Goal: Information Seeking & Learning: Learn about a topic

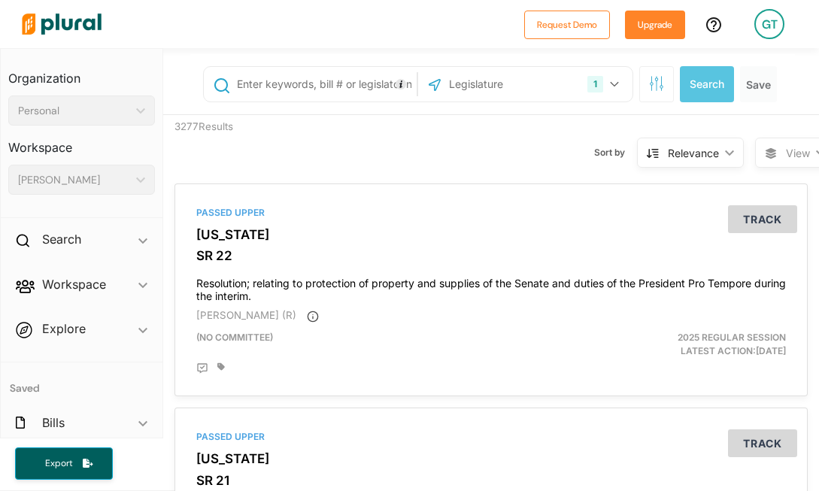
select select "English"
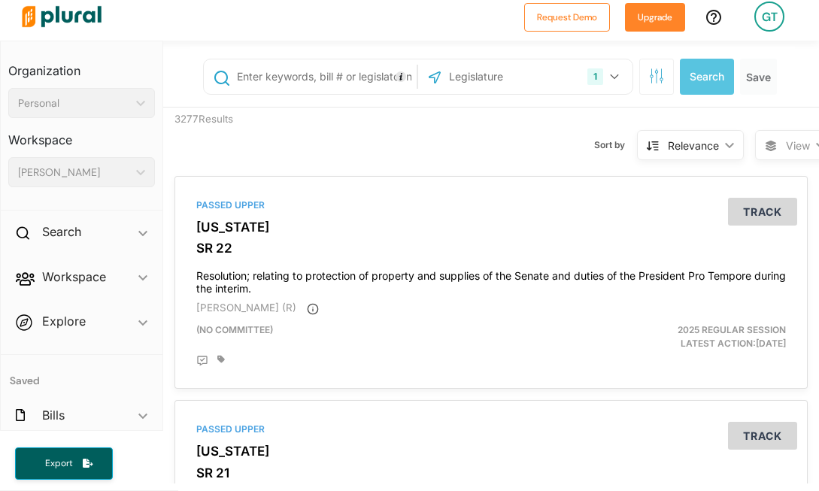
click at [342, 74] on input "text" at bounding box center [324, 76] width 178 height 29
type input "abortion"
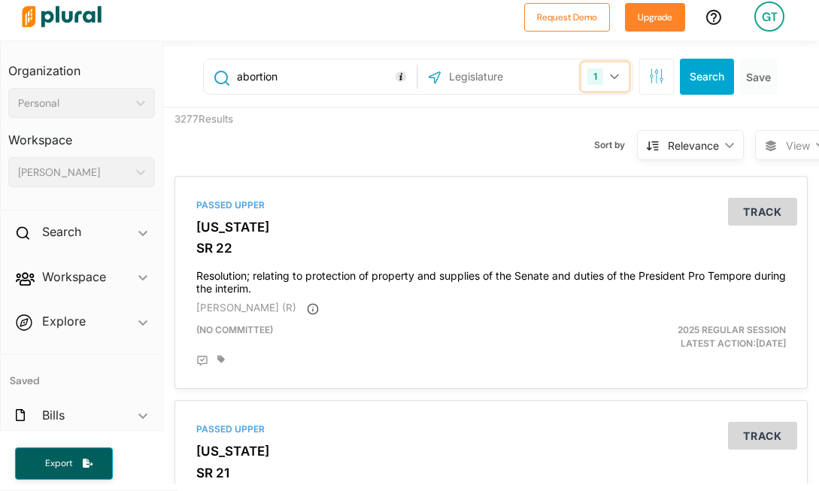
click at [610, 74] on icon "button" at bounding box center [614, 77] width 9 height 6
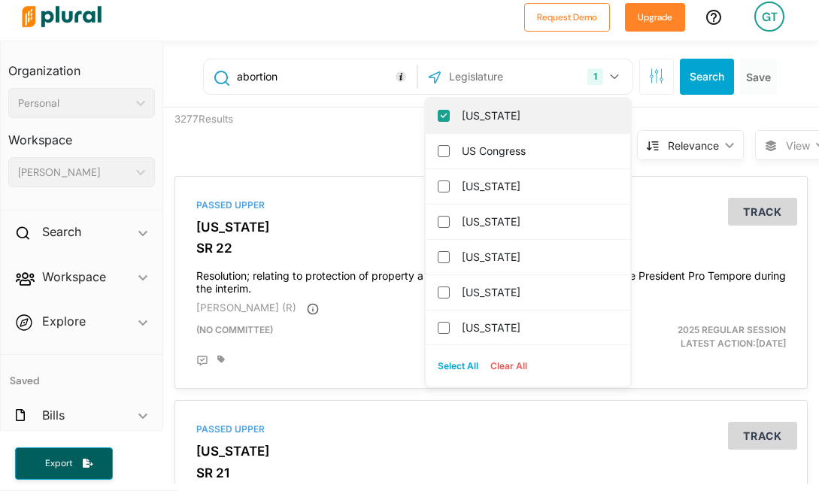
click at [442, 120] on div "[US_STATE]" at bounding box center [528, 116] width 205 height 35
click at [438, 119] on input "[US_STATE]" at bounding box center [444, 116] width 12 height 12
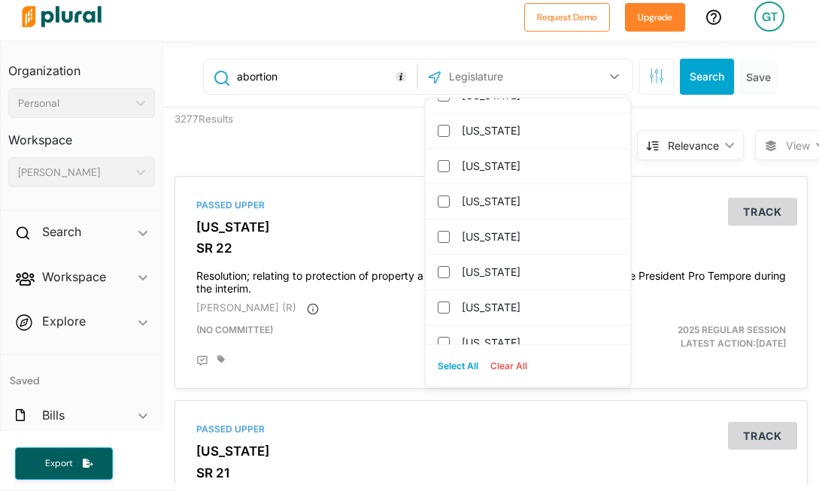
scroll to position [1619, 0]
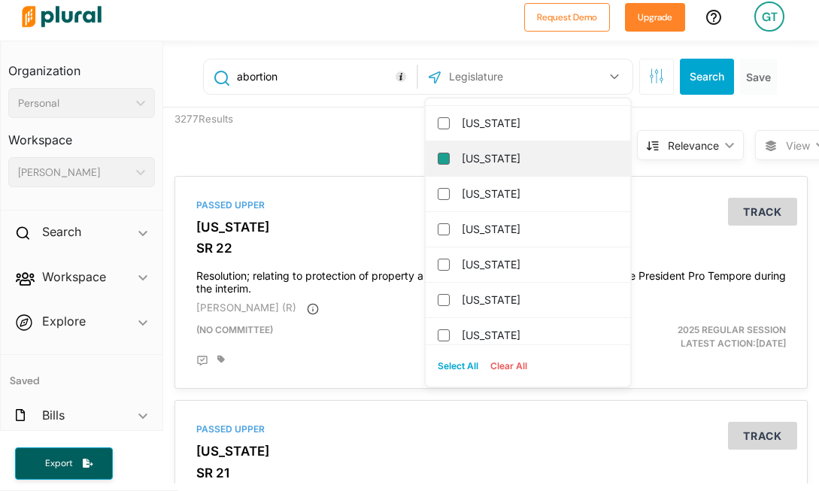
click at [438, 159] on input "[US_STATE]" at bounding box center [444, 159] width 12 height 12
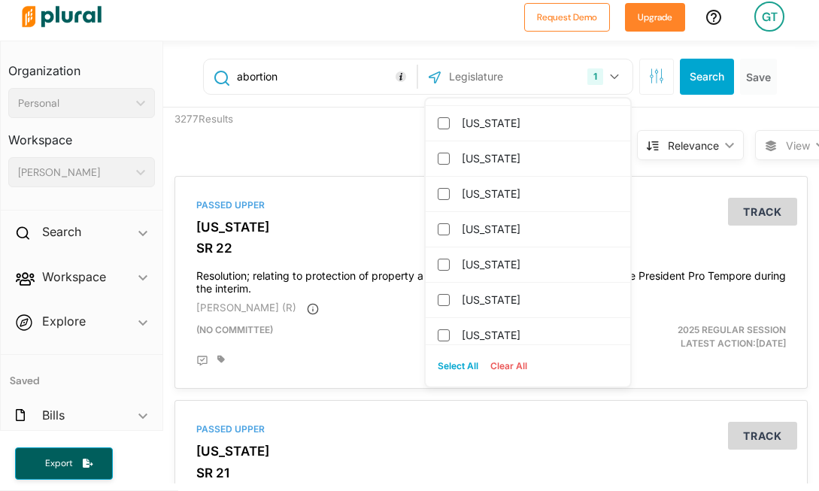
scroll to position [0, 0]
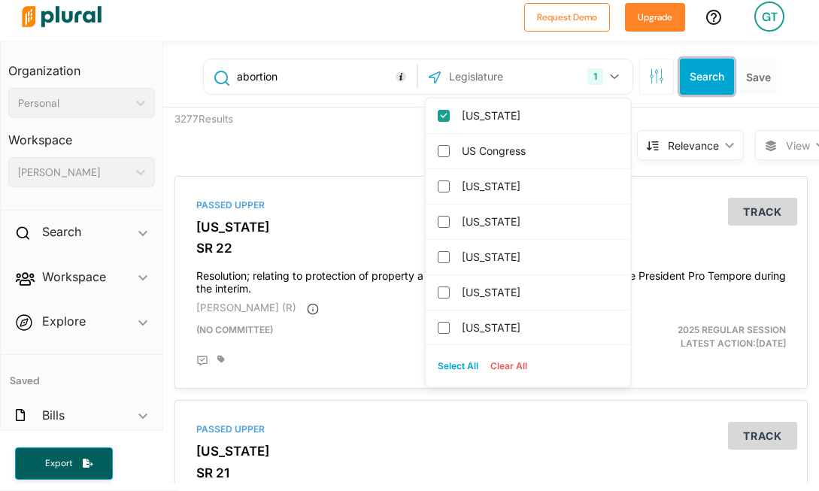
click at [690, 78] on button "Search" at bounding box center [707, 77] width 54 height 36
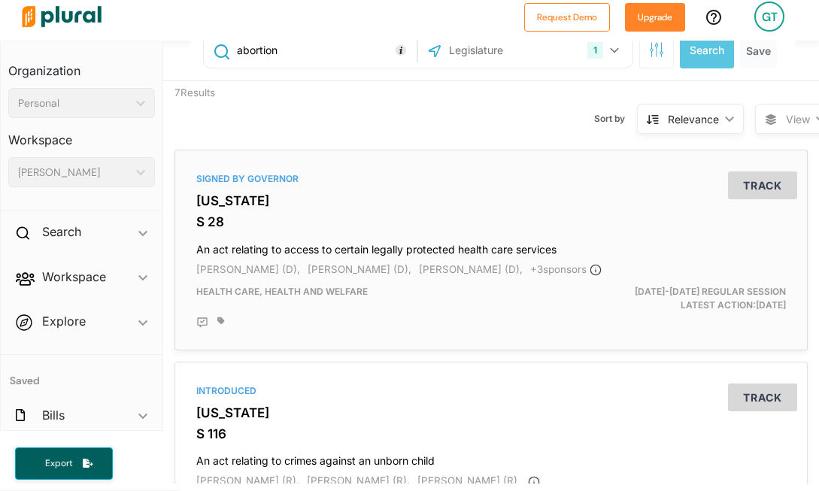
scroll to position [30, 0]
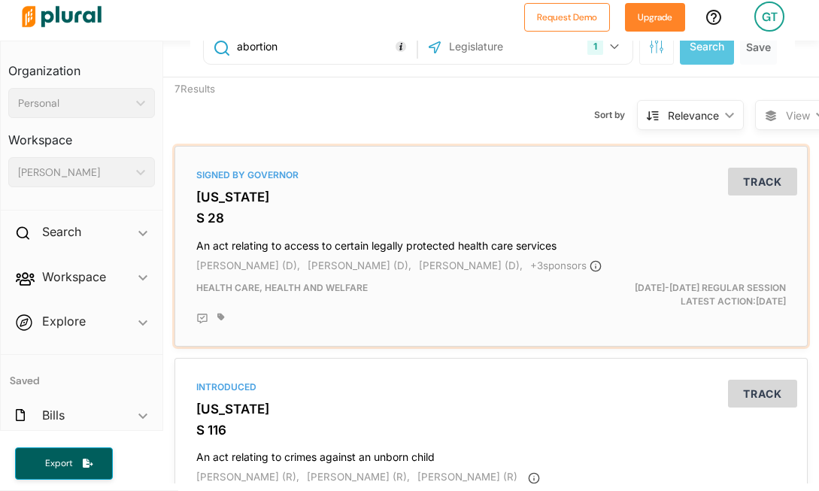
click at [215, 220] on h3 "S 28" at bounding box center [491, 218] width 590 height 15
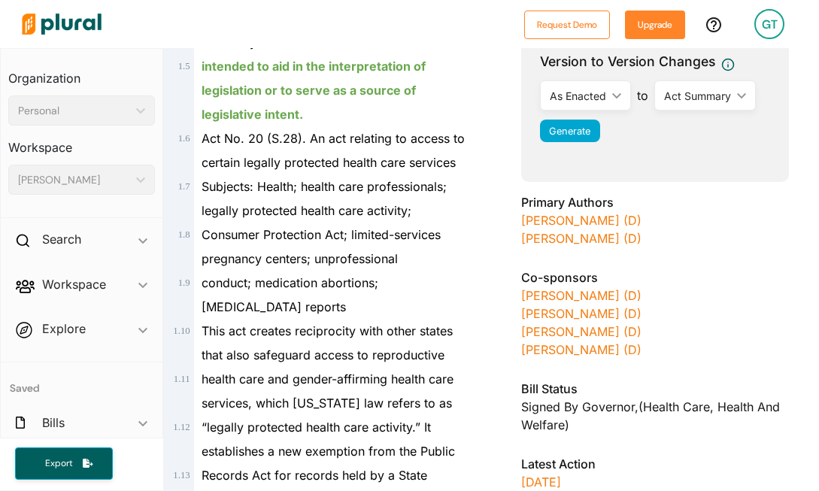
scroll to position [466, 0]
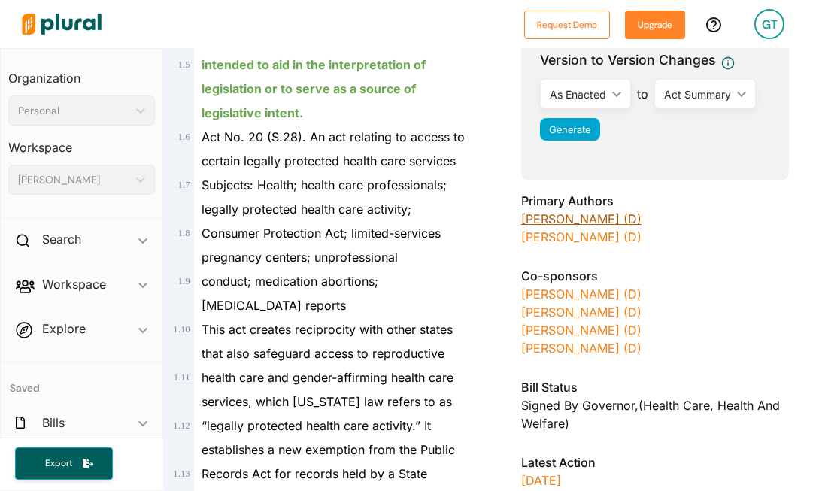
click at [560, 222] on link "[PERSON_NAME] (D)" at bounding box center [581, 218] width 120 height 15
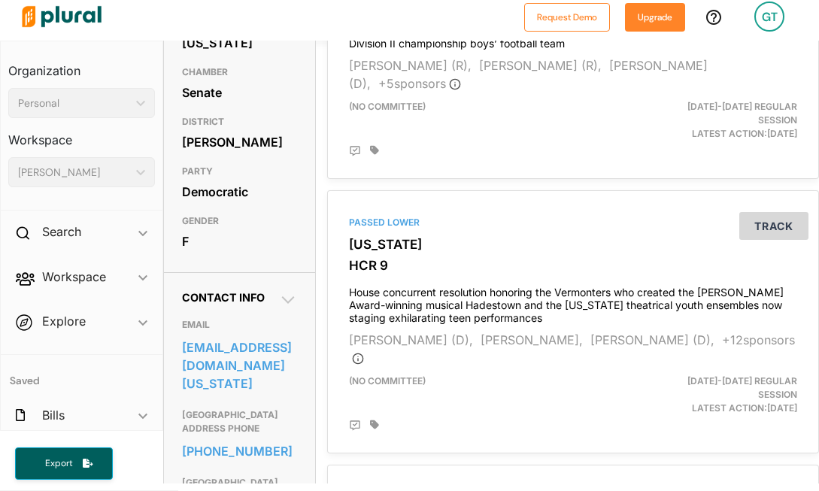
scroll to position [256, 0]
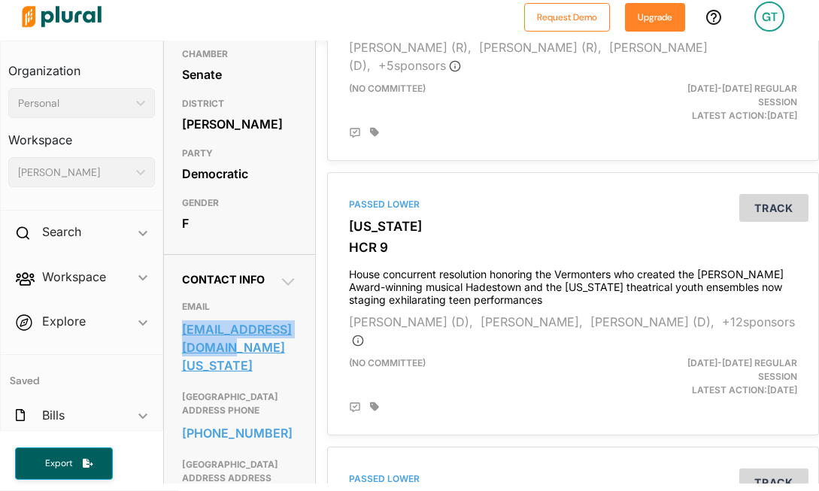
drag, startPoint x: 181, startPoint y: 356, endPoint x: 213, endPoint y: 376, distance: 38.2
click at [213, 376] on div "Contact Info EMAIL [EMAIL_ADDRESS][DOMAIN_NAME][US_STATE] [GEOGRAPHIC_DATA] ADD…" at bounding box center [239, 417] width 151 height 327
copy link "[EMAIL_ADDRESS][DOMAIN_NAME][US_STATE]"
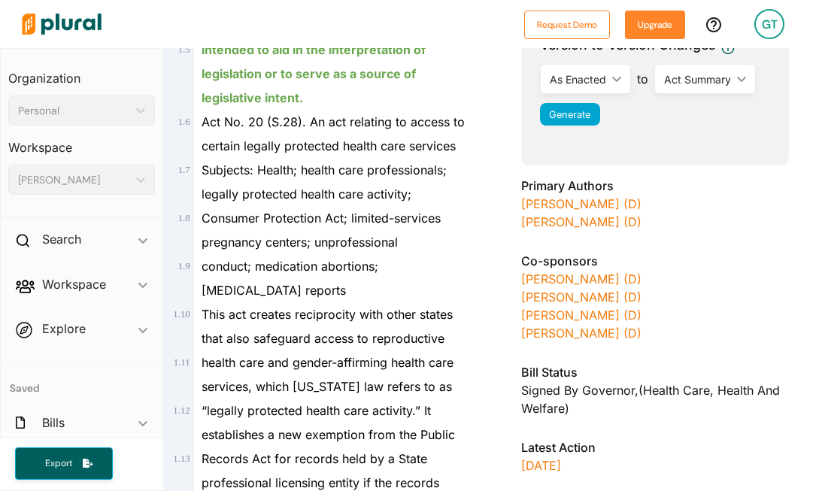
scroll to position [521, 0]
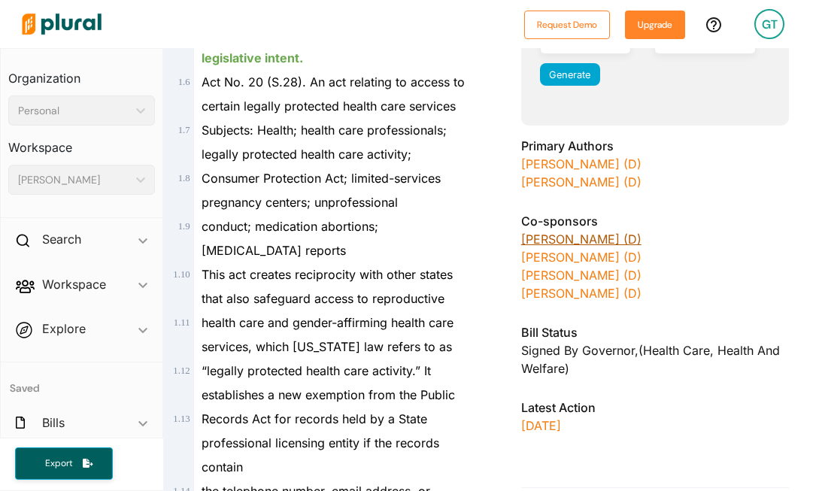
click at [580, 239] on link "[PERSON_NAME] (D)" at bounding box center [581, 239] width 120 height 15
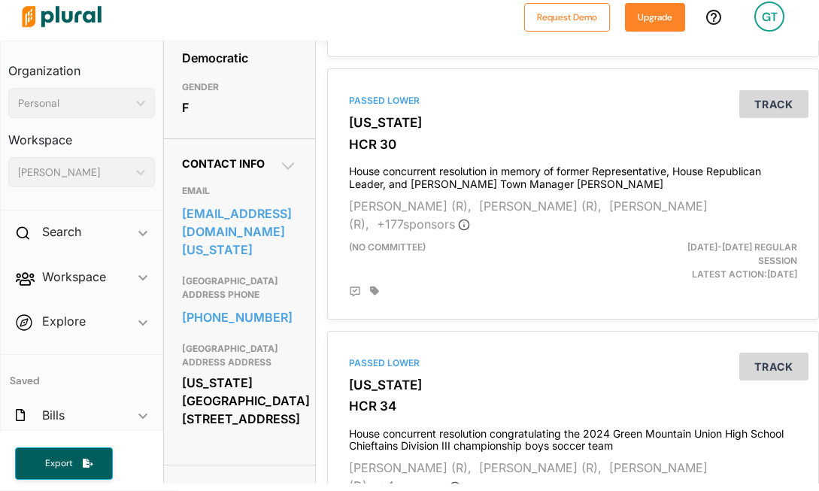
scroll to position [374, 2]
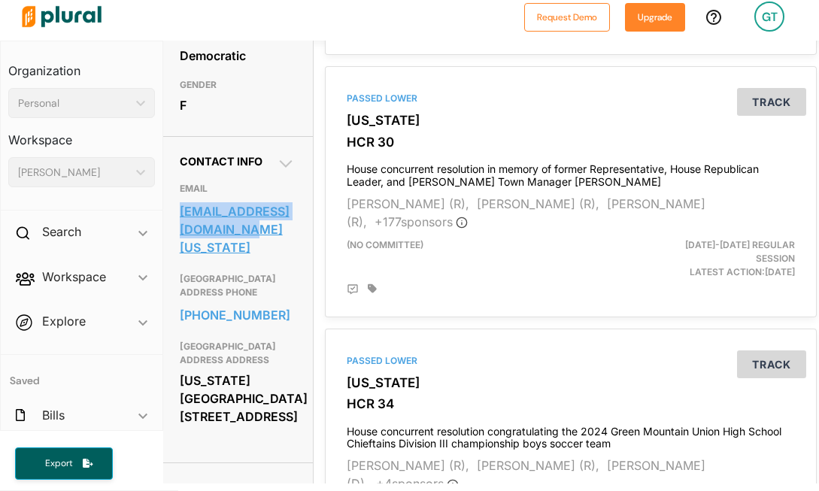
drag, startPoint x: 177, startPoint y: 238, endPoint x: 226, endPoint y: 260, distance: 53.9
click at [226, 260] on div "Contact Info EMAIL [EMAIL_ADDRESS][DOMAIN_NAME][US_STATE] [GEOGRAPHIC_DATA] ADD…" at bounding box center [237, 299] width 151 height 327
copy link "[EMAIL_ADDRESS][DOMAIN_NAME][US_STATE]"
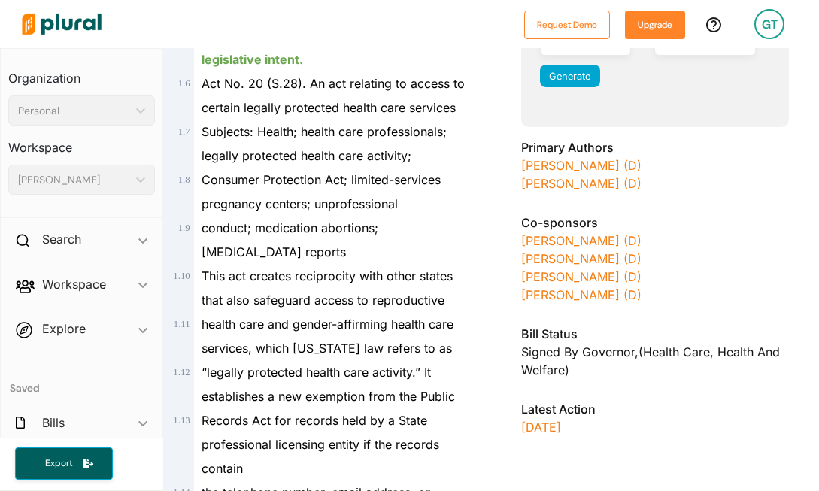
scroll to position [523, 0]
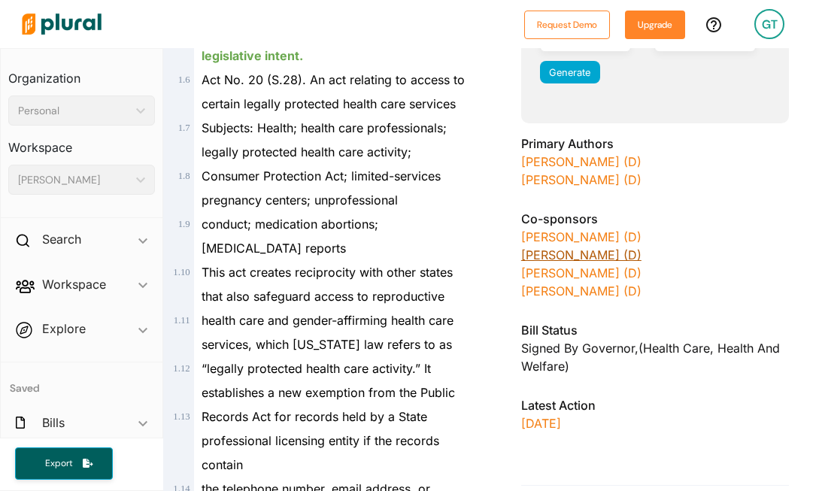
click at [558, 256] on link "[PERSON_NAME] (D)" at bounding box center [581, 255] width 120 height 15
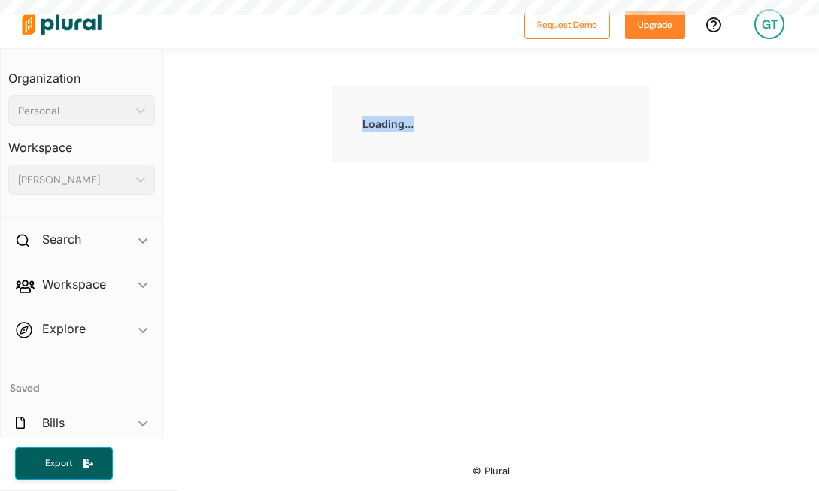
click at [558, 256] on div "Loading..." at bounding box center [491, 248] width 656 height 401
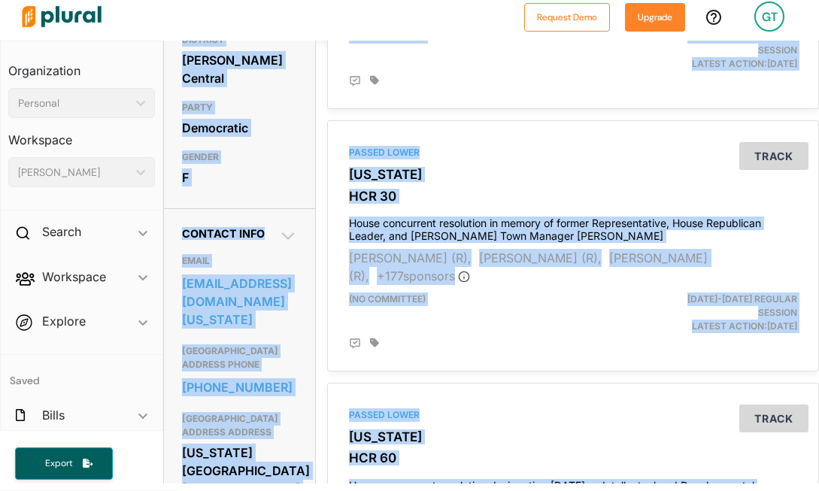
scroll to position [324, 0]
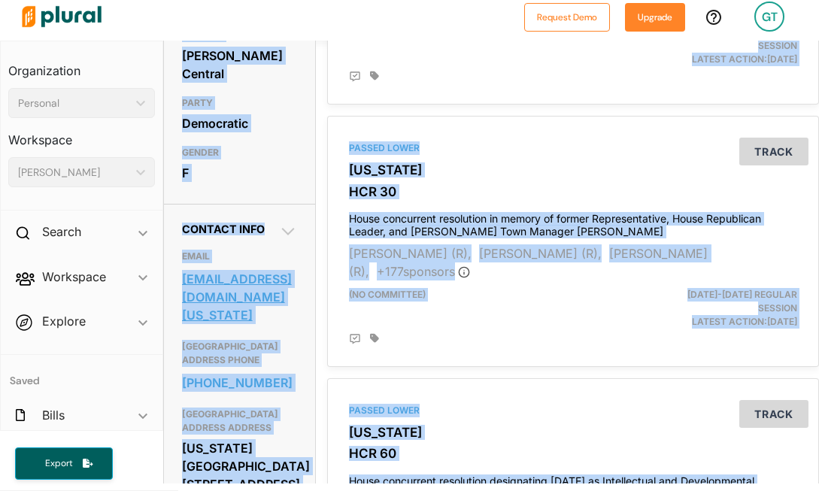
click at [232, 313] on link "[EMAIL_ADDRESS][DOMAIN_NAME][US_STATE]" at bounding box center [239, 297] width 115 height 59
click at [251, 310] on link "[EMAIL_ADDRESS][DOMAIN_NAME][US_STATE]" at bounding box center [239, 297] width 115 height 59
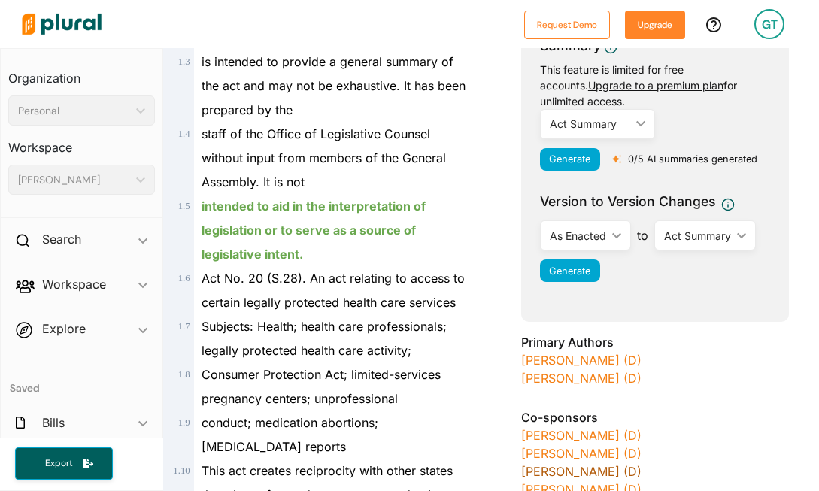
click at [551, 474] on link "[PERSON_NAME] (D)" at bounding box center [581, 471] width 120 height 15
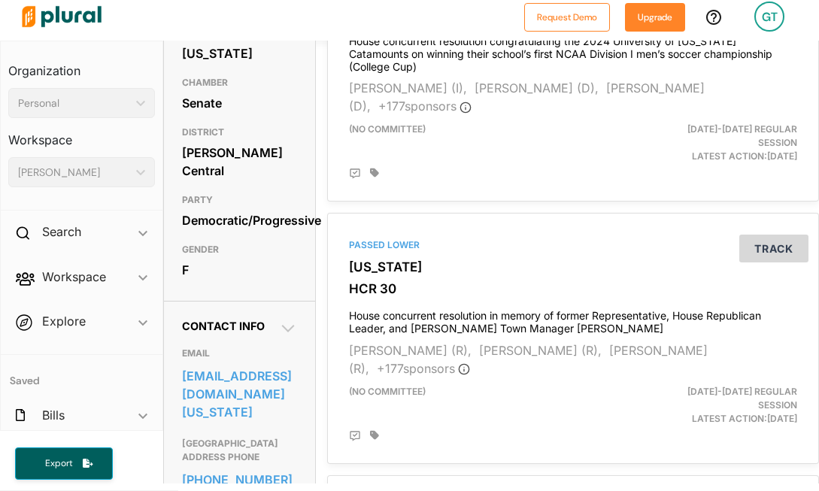
scroll to position [230, 0]
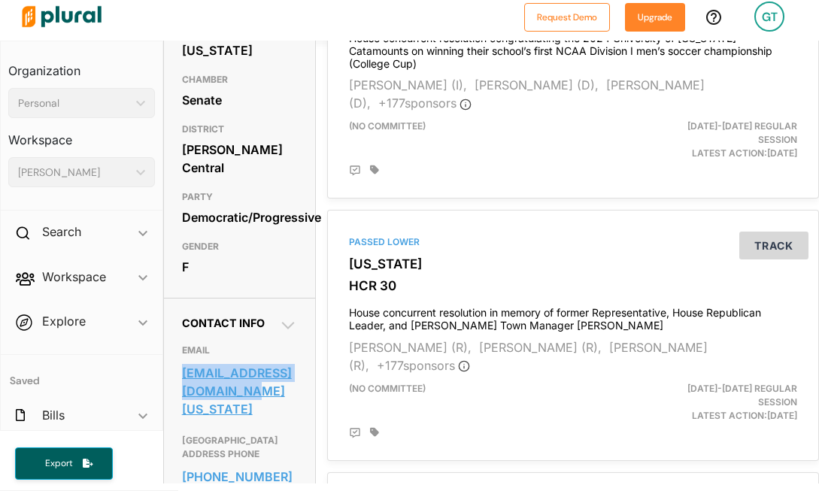
drag, startPoint x: 180, startPoint y: 378, endPoint x: 242, endPoint y: 405, distance: 67.4
click at [242, 405] on div "Contact Info EMAIL [EMAIL_ADDRESS][DOMAIN_NAME][US_STATE] [GEOGRAPHIC_DATA] ADD…" at bounding box center [239, 461] width 151 height 327
copy link "[EMAIL_ADDRESS][DOMAIN_NAME][US_STATE]"
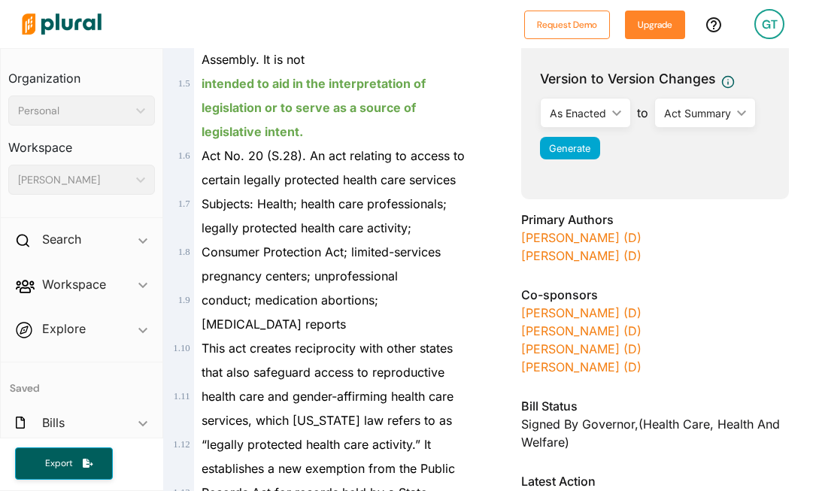
scroll to position [452, 0]
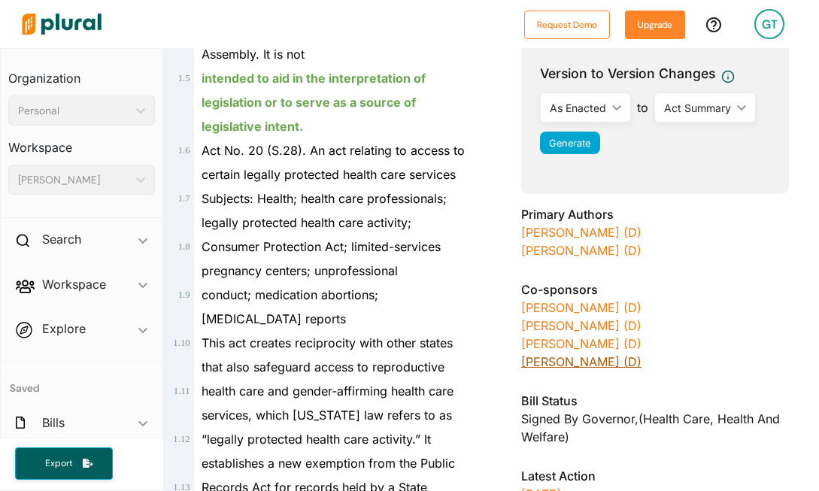
click at [528, 363] on link "[PERSON_NAME] (D)" at bounding box center [581, 361] width 120 height 15
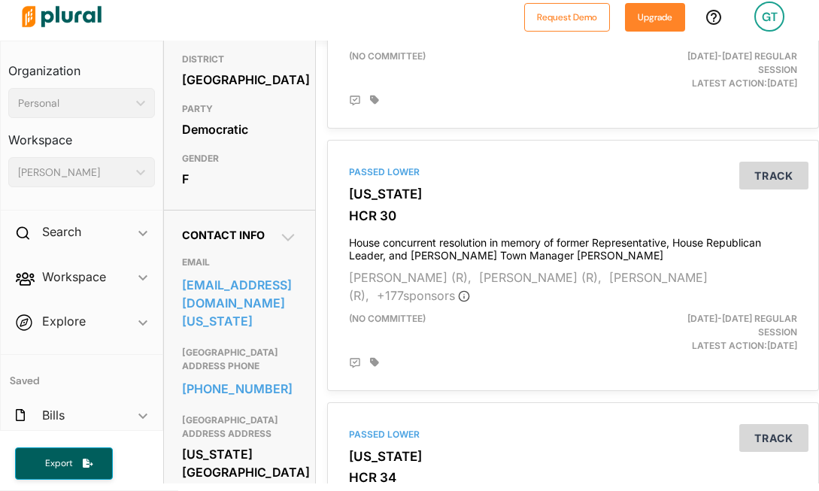
scroll to position [324, 0]
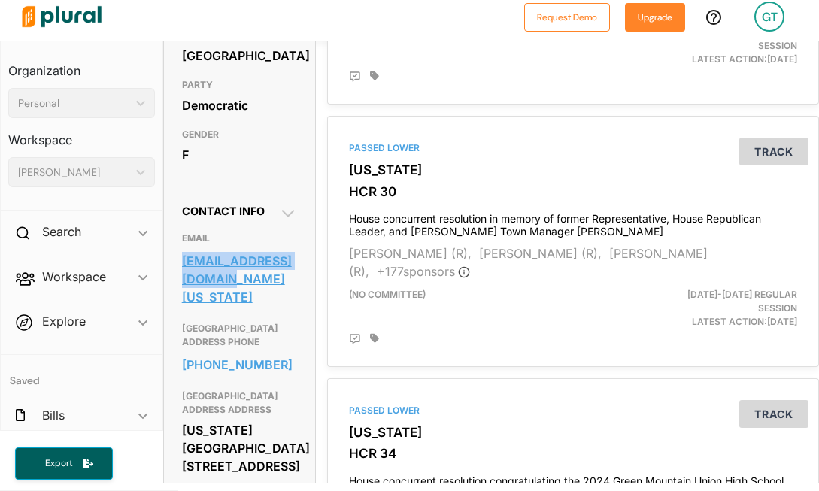
drag, startPoint x: 181, startPoint y: 287, endPoint x: 207, endPoint y: 308, distance: 34.2
click at [207, 308] on div "Contact Info EMAIL [EMAIL_ADDRESS][DOMAIN_NAME][US_STATE] [GEOGRAPHIC_DATA] ADD…" at bounding box center [239, 349] width 151 height 327
copy link "[EMAIL_ADDRESS][DOMAIN_NAME][US_STATE]"
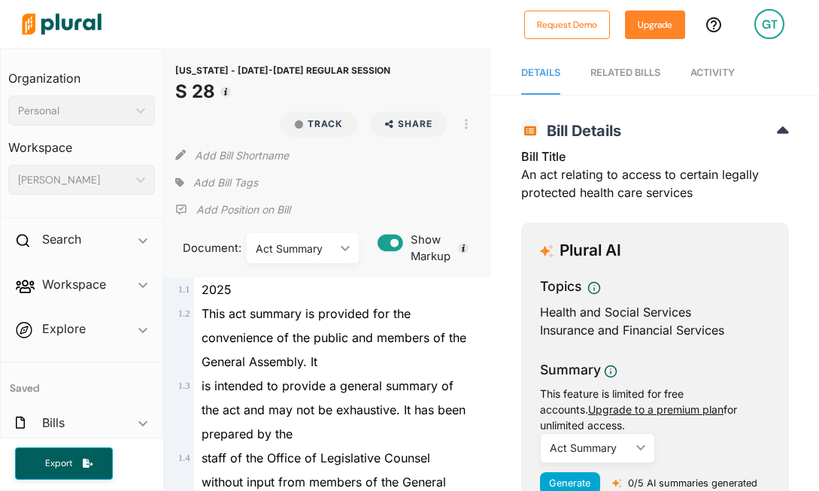
click at [626, 73] on div "RELATED BILLS" at bounding box center [626, 72] width 70 height 14
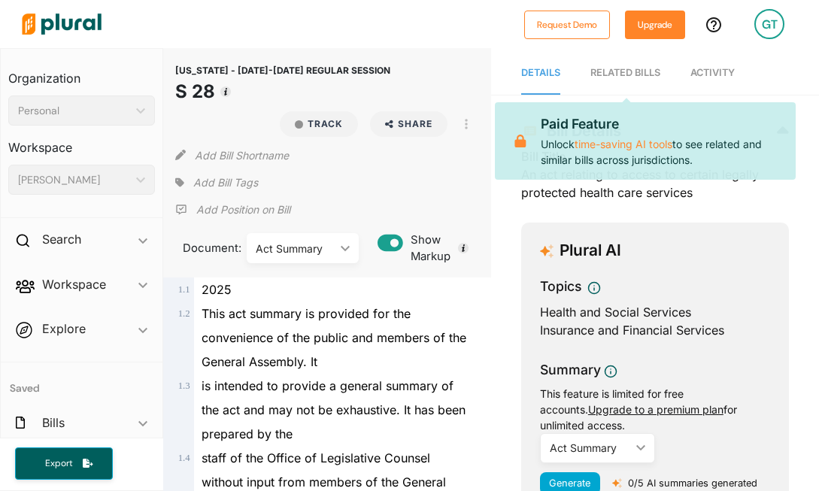
click at [627, 73] on div "RELATED BILLS" at bounding box center [626, 72] width 70 height 14
click at [82, 24] on img at bounding box center [61, 24] width 105 height 53
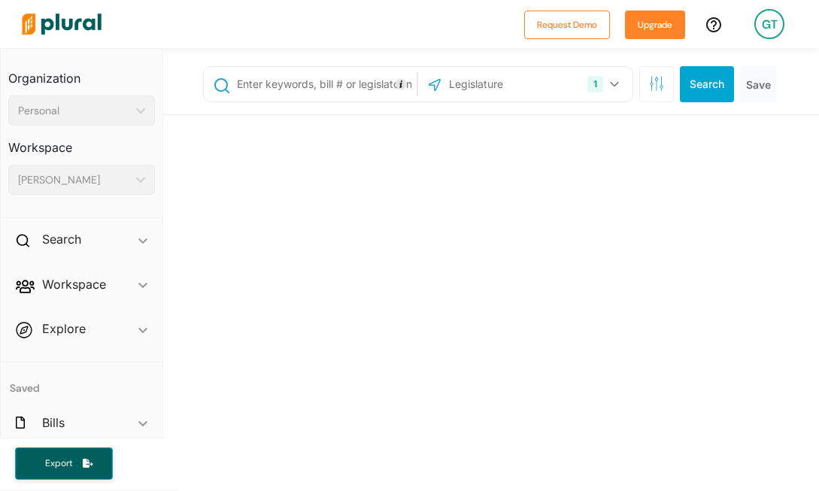
click at [356, 85] on input "text" at bounding box center [324, 84] width 178 height 29
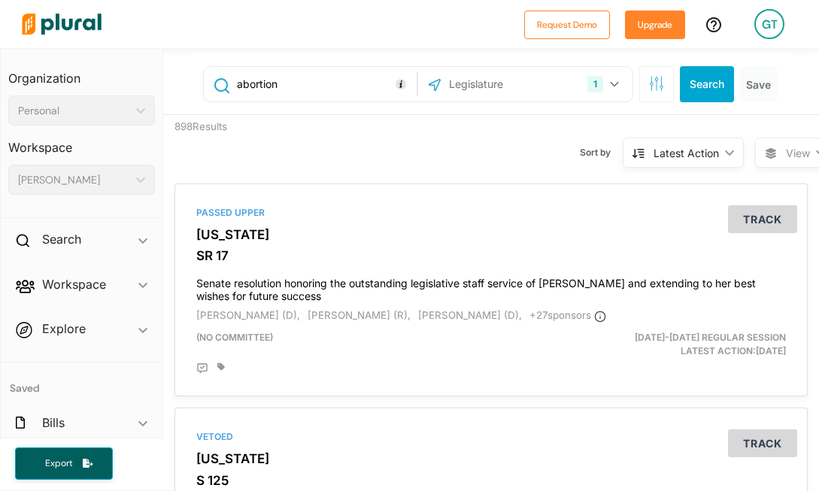
type input "abortion"
click at [685, 86] on button "Search" at bounding box center [707, 84] width 54 height 36
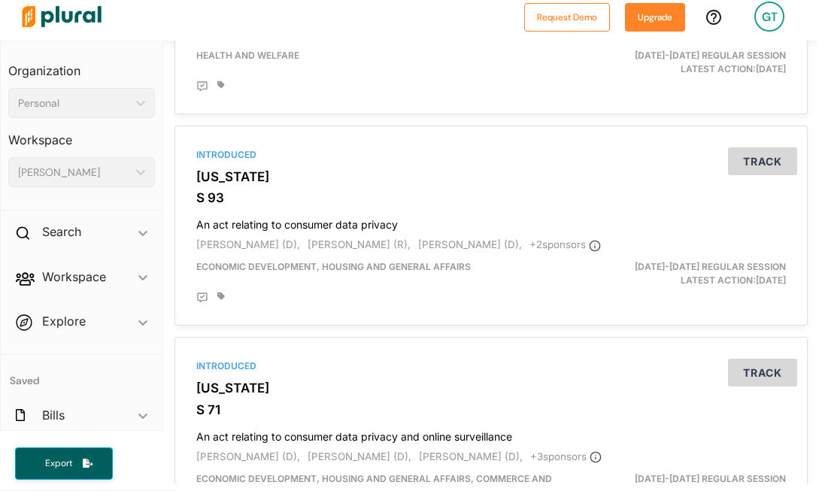
scroll to position [689, 0]
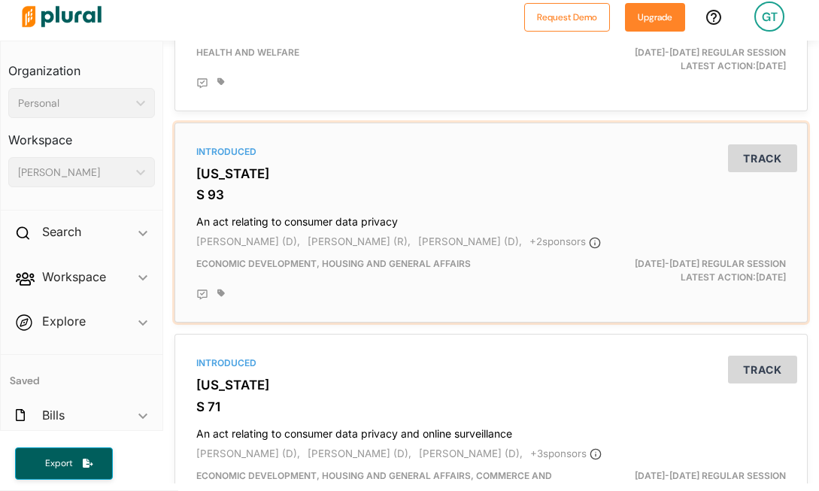
click at [222, 193] on h3 "S 93" at bounding box center [491, 194] width 590 height 15
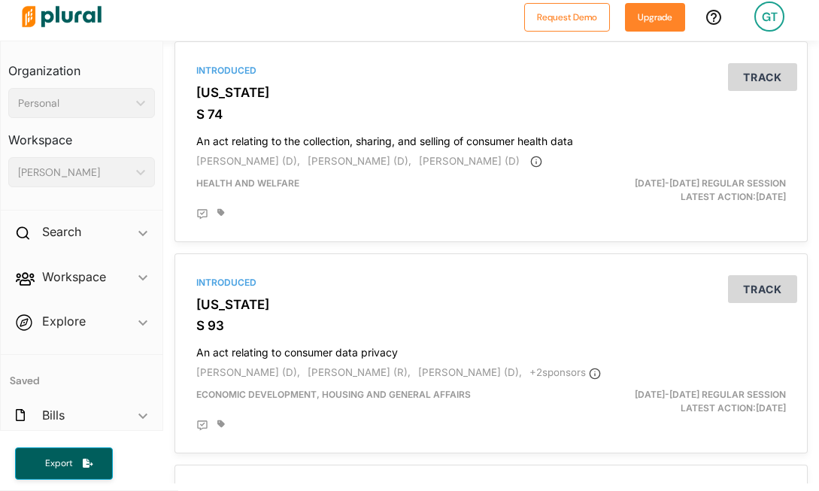
scroll to position [544, 0]
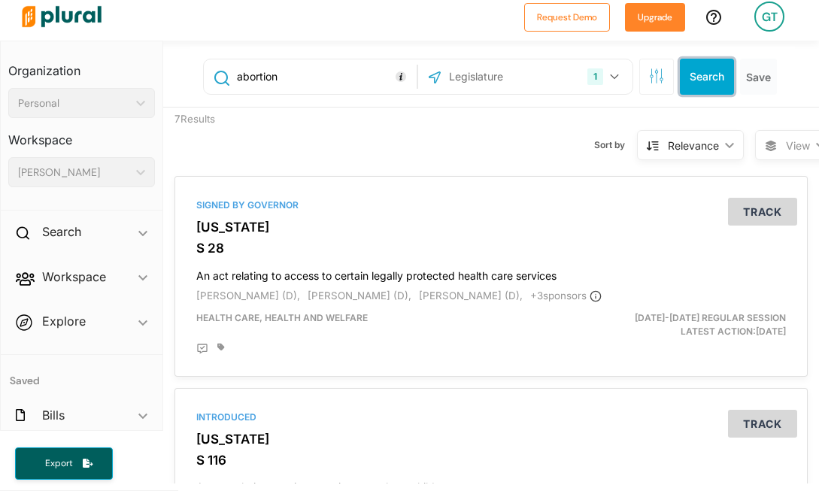
click at [701, 71] on button "Search" at bounding box center [707, 77] width 54 height 36
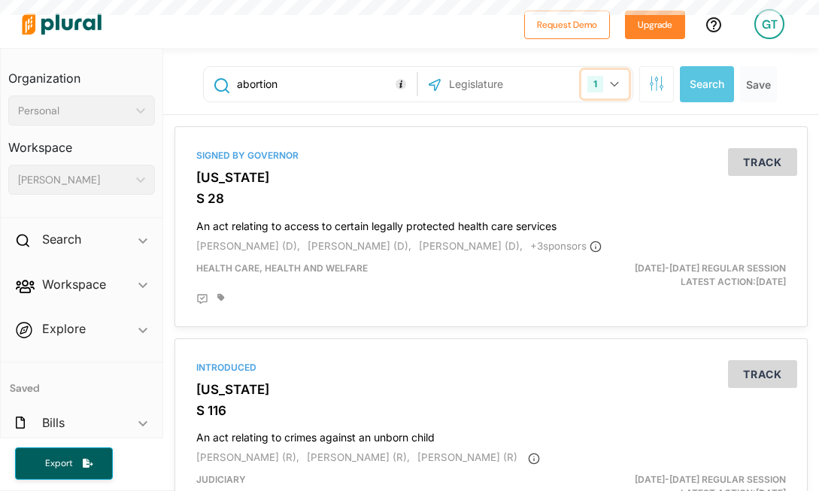
click at [610, 85] on icon "button" at bounding box center [614, 84] width 9 height 6
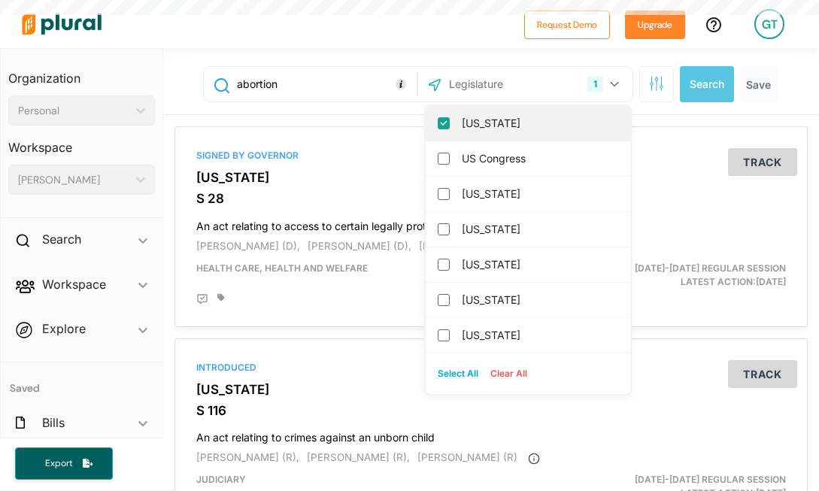
click at [548, 117] on label "[US_STATE]" at bounding box center [538, 123] width 153 height 23
click at [450, 117] on input "[US_STATE]" at bounding box center [444, 123] width 12 height 12
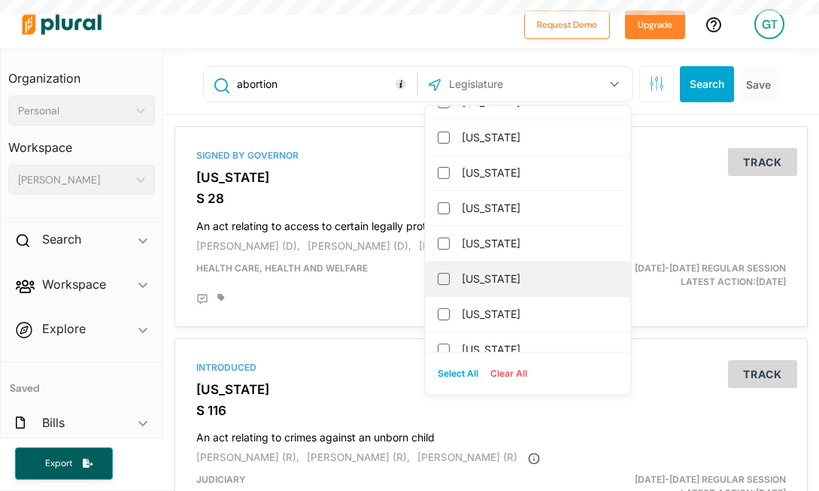
scroll to position [1615, 0]
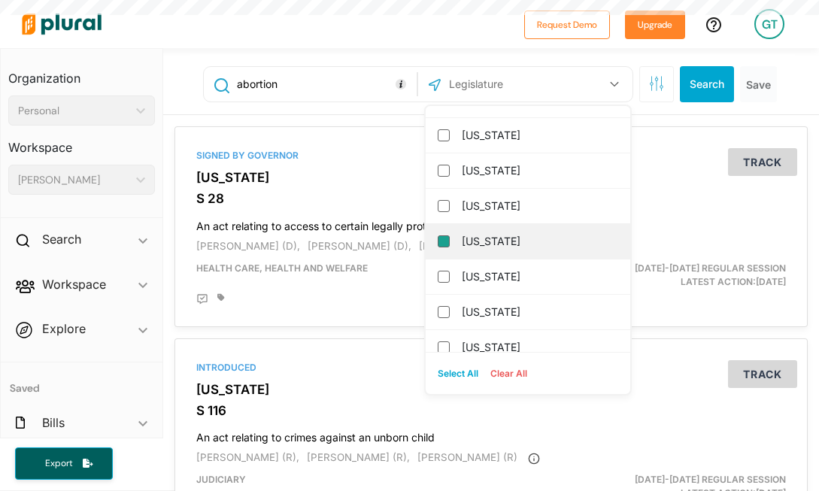
click at [438, 242] on input "[US_STATE]" at bounding box center [444, 241] width 12 height 12
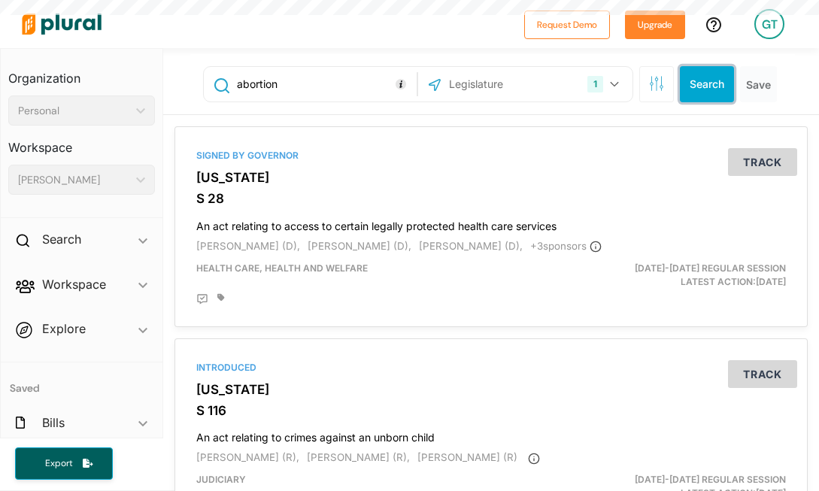
click at [700, 96] on button "Search" at bounding box center [707, 84] width 54 height 36
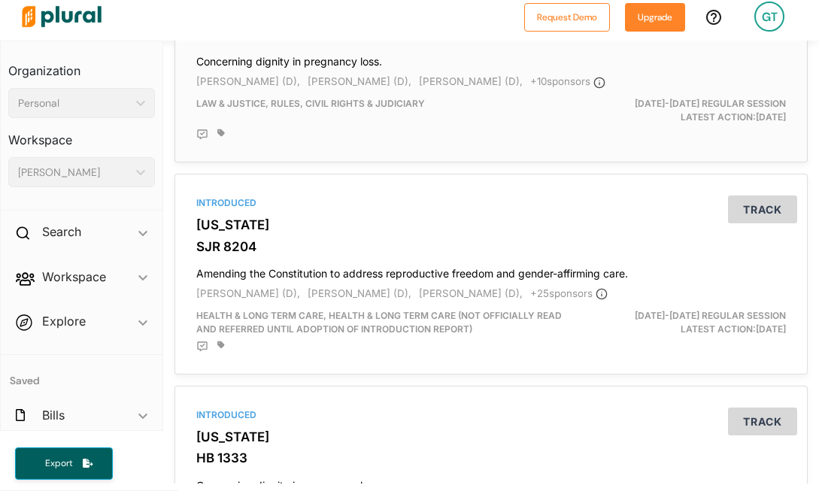
scroll to position [852, 0]
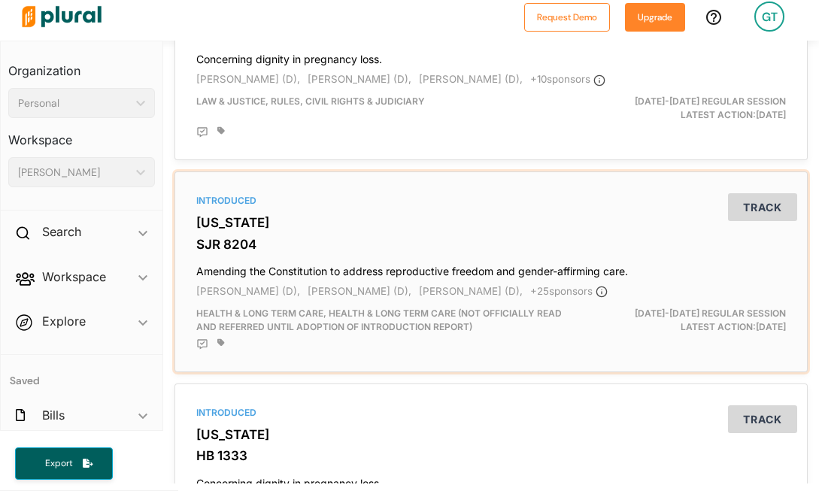
click at [229, 229] on h3 "[US_STATE]" at bounding box center [491, 222] width 590 height 15
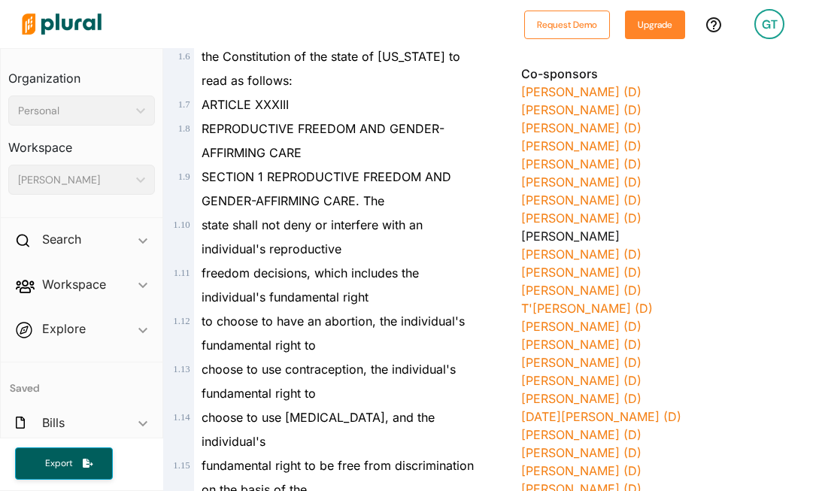
scroll to position [466, 0]
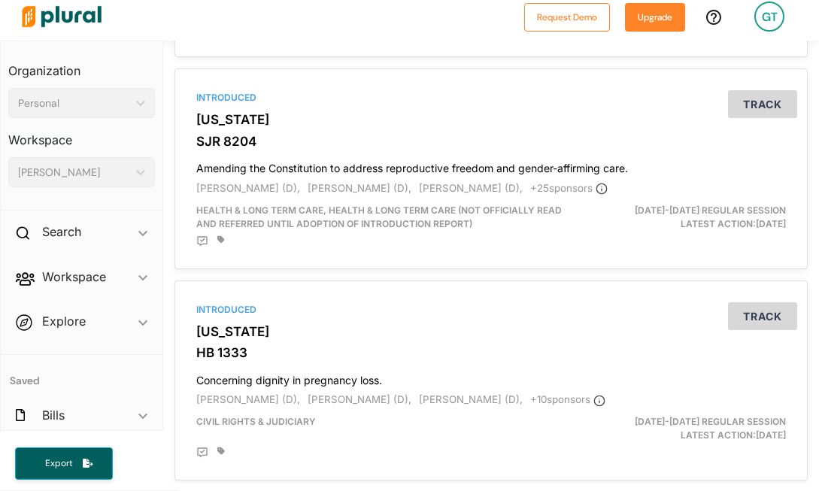
scroll to position [939, 0]
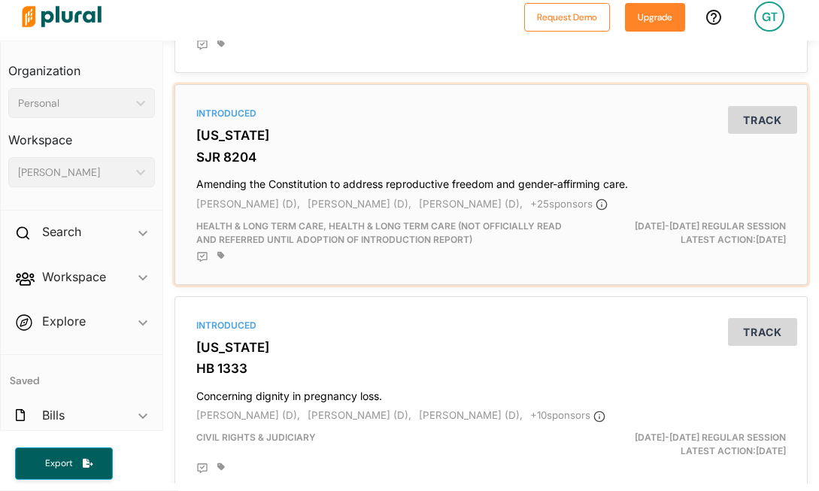
click at [222, 151] on div "Introduced [US_STATE] SJR 8204 Amending the Constitution to address reproductiv…" at bounding box center [491, 184] width 620 height 187
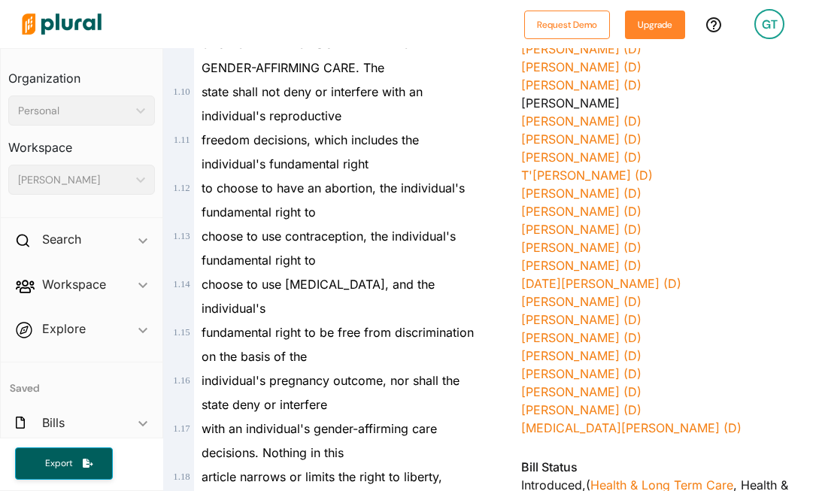
scroll to position [610, 0]
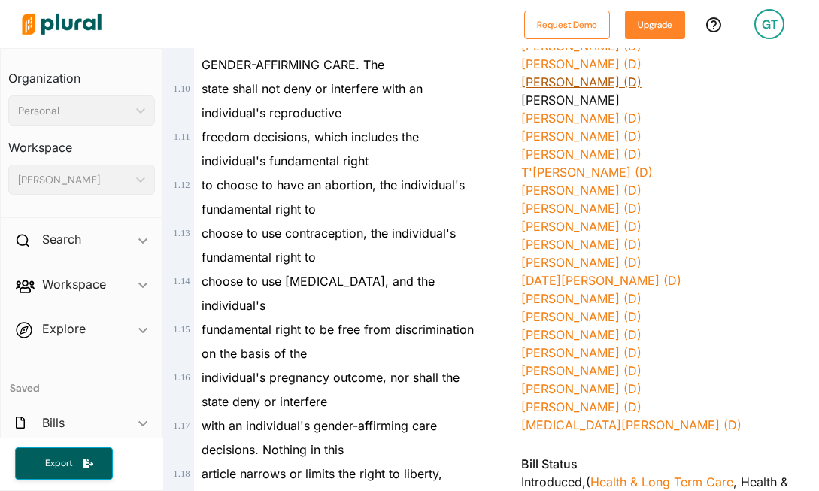
click at [590, 76] on link "[PERSON_NAME] (D)" at bounding box center [581, 81] width 120 height 15
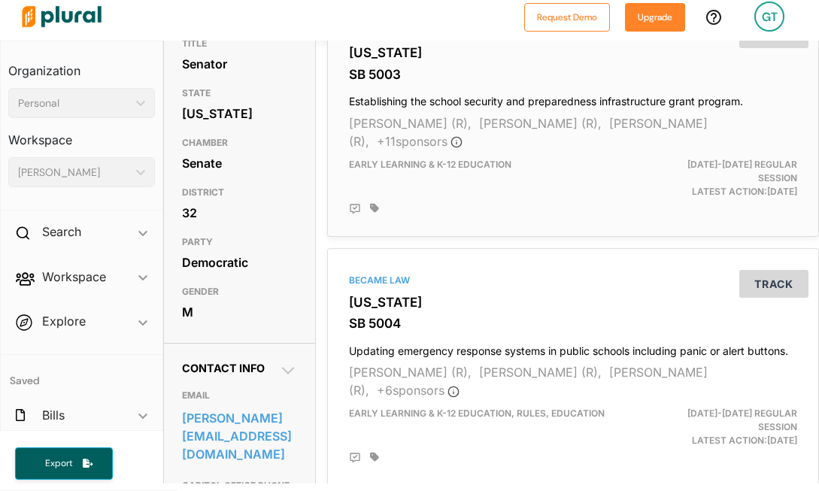
scroll to position [144, 0]
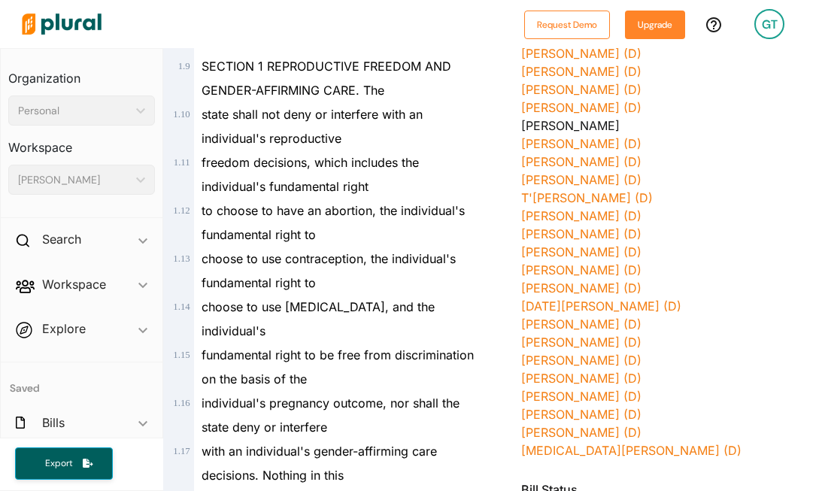
scroll to position [584, 0]
click at [59, 23] on img at bounding box center [61, 24] width 105 height 53
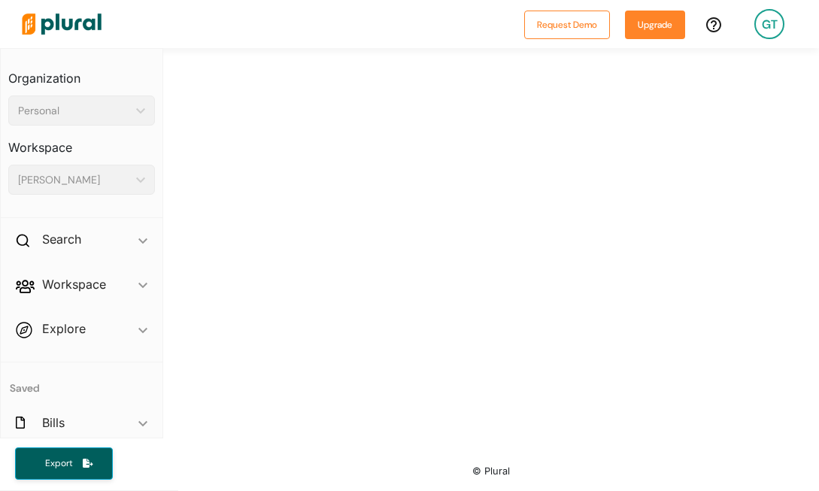
scroll to position [502, 0]
click at [59, 23] on img at bounding box center [61, 24] width 105 height 53
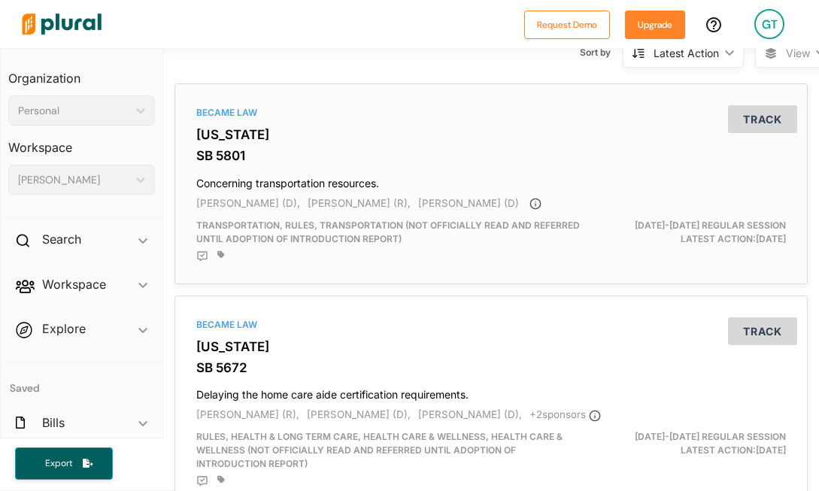
scroll to position [0, 0]
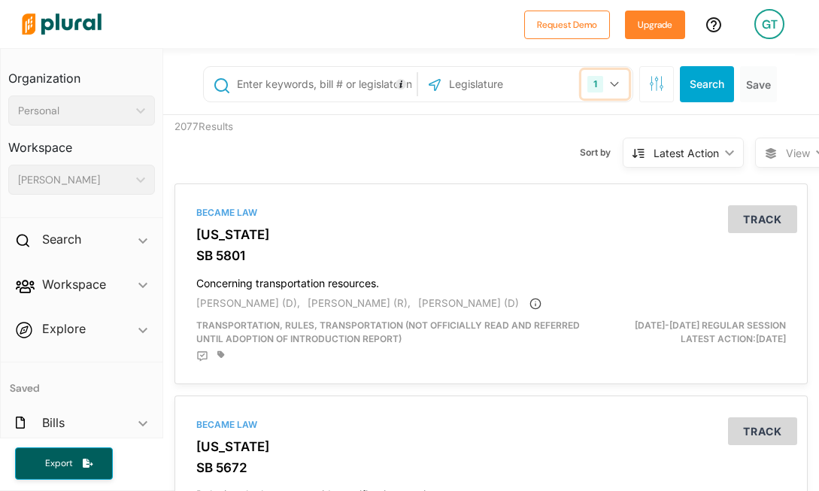
click at [597, 87] on button "1" at bounding box center [605, 84] width 47 height 29
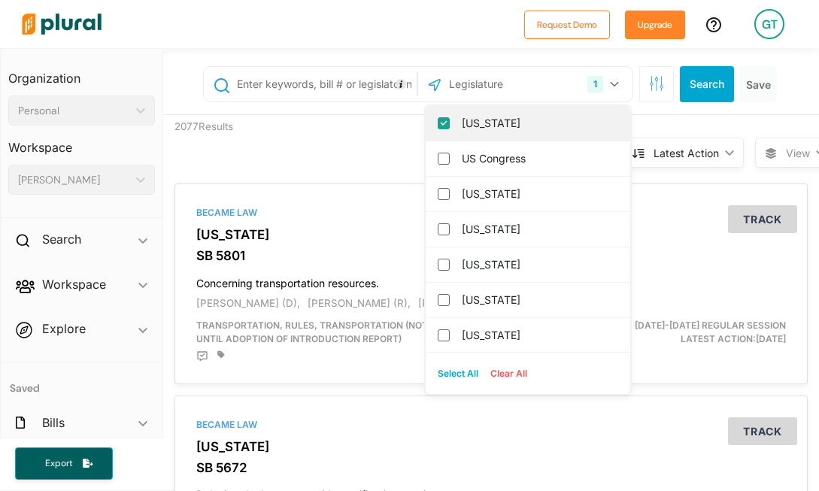
click at [438, 123] on input "[US_STATE]" at bounding box center [444, 123] width 12 height 12
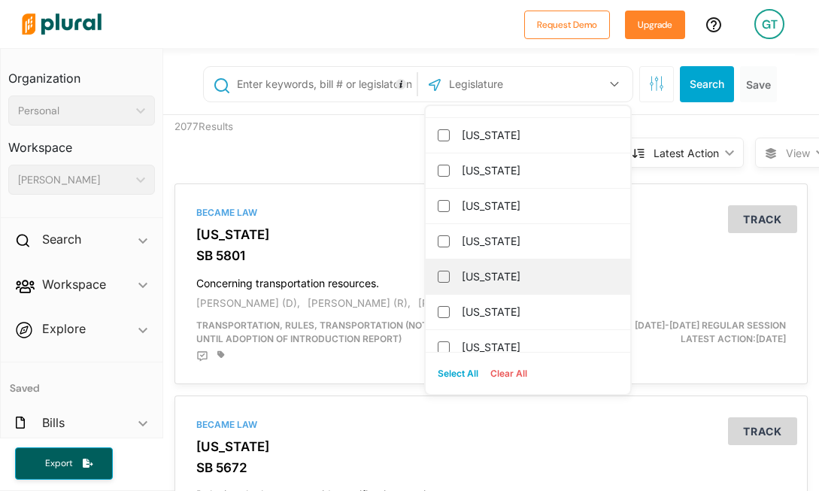
scroll to position [1628, 0]
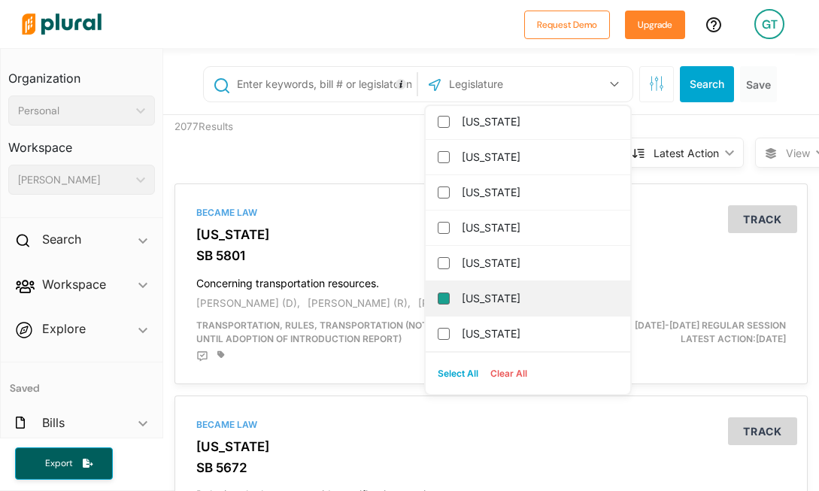
click at [438, 302] on input "[US_STATE]" at bounding box center [444, 299] width 12 height 12
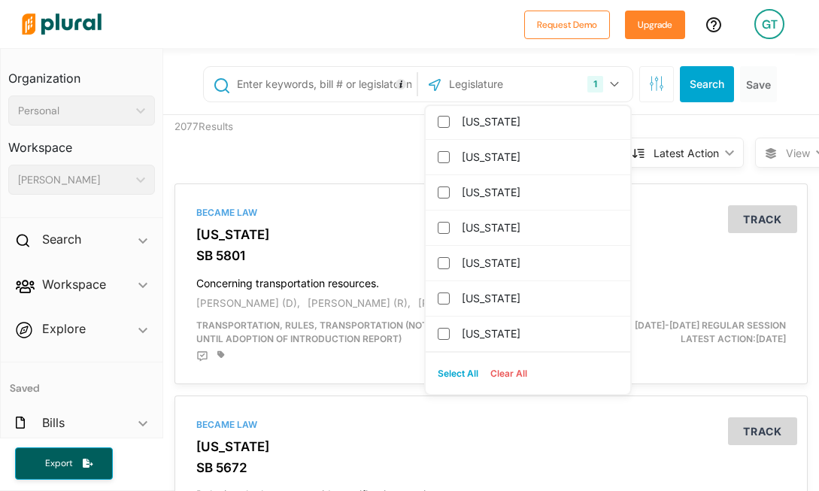
scroll to position [0, 0]
click at [688, 89] on button "Search" at bounding box center [707, 84] width 54 height 36
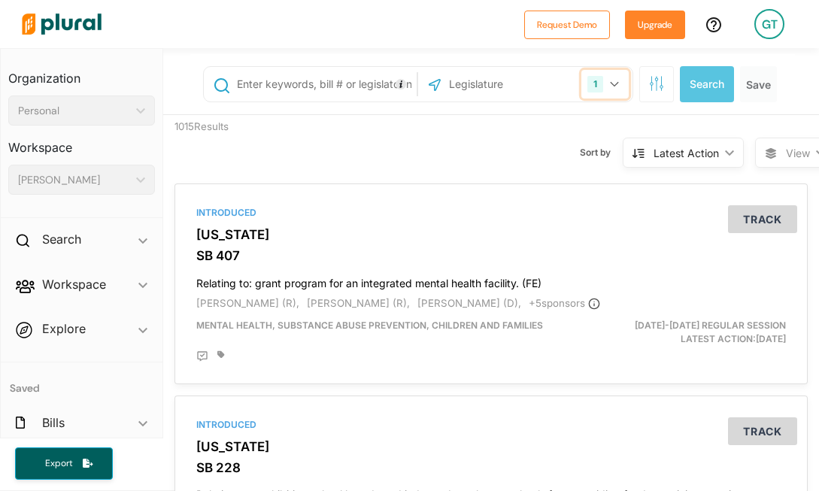
click at [588, 92] on div "1" at bounding box center [596, 84] width 16 height 17
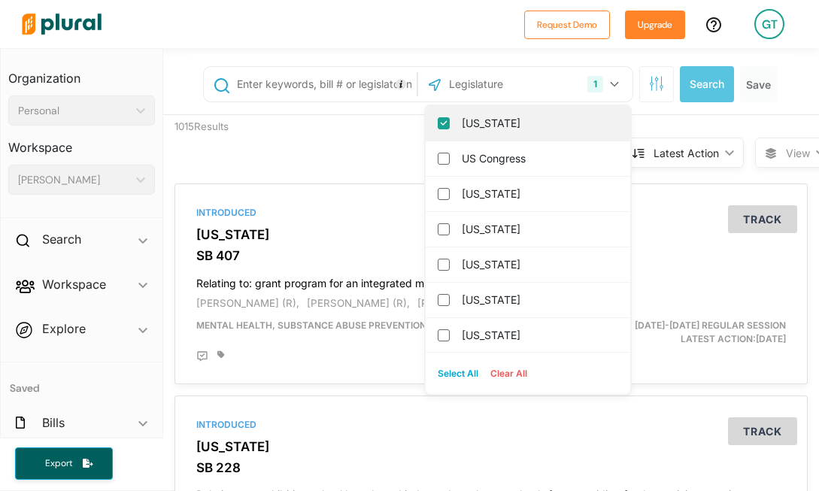
click at [438, 123] on input "[US_STATE]" at bounding box center [444, 123] width 12 height 12
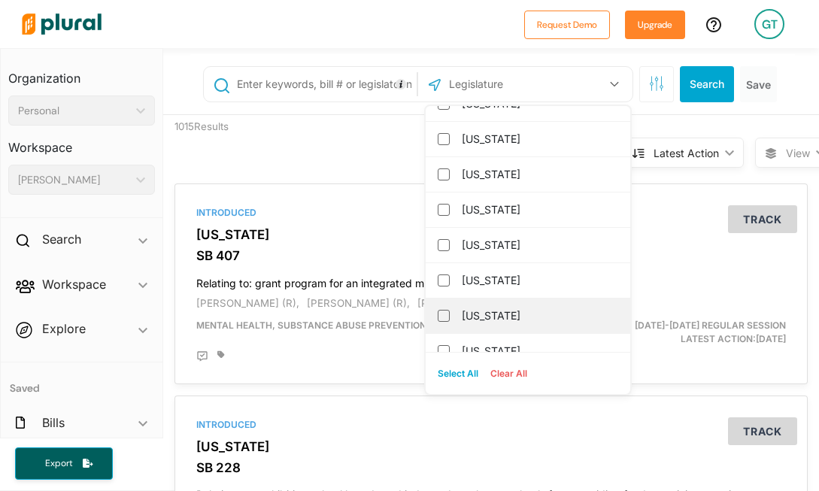
scroll to position [1628, 0]
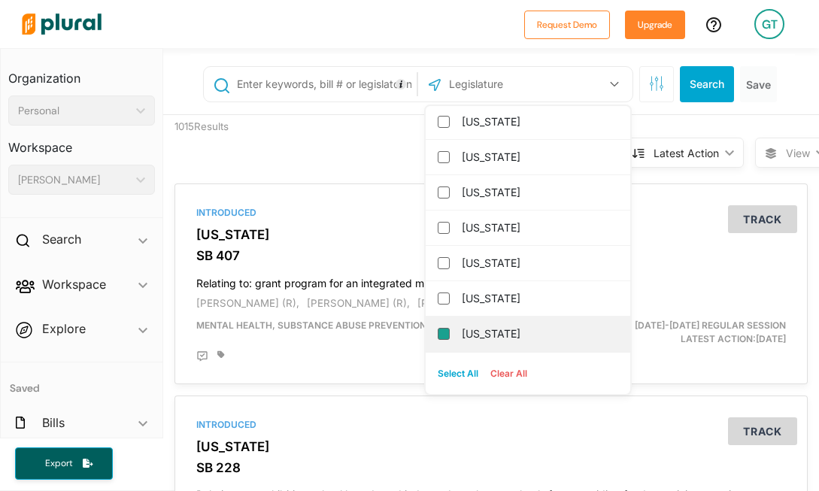
click at [438, 333] on input "[US_STATE]" at bounding box center [444, 334] width 12 height 12
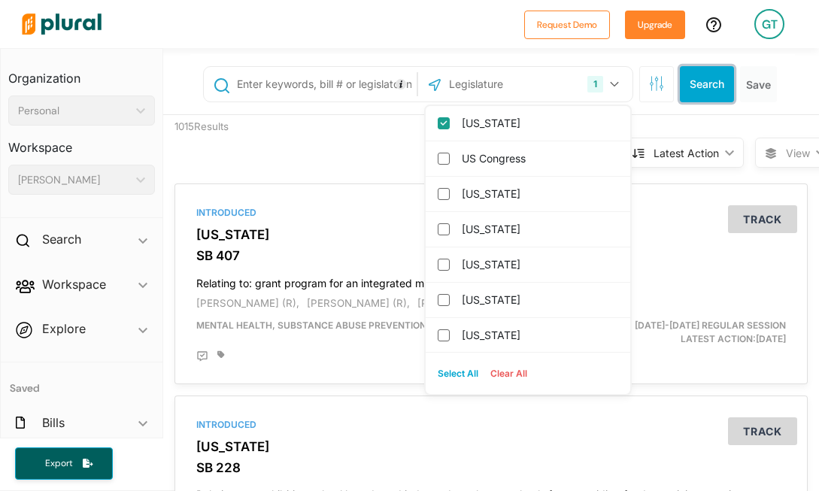
click at [706, 84] on button "Search" at bounding box center [707, 84] width 54 height 36
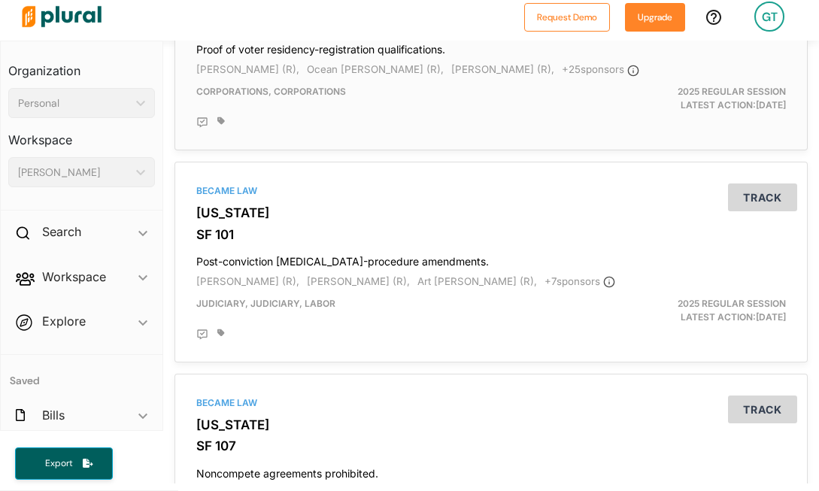
scroll to position [706, 0]
